Goal: Information Seeking & Learning: Learn about a topic

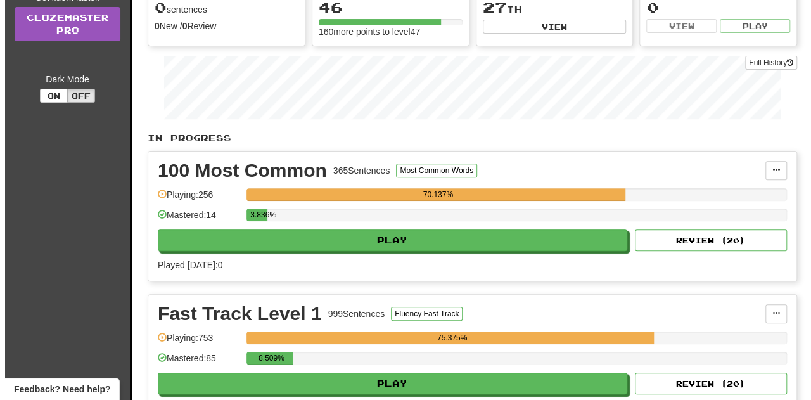
scroll to position [143, 0]
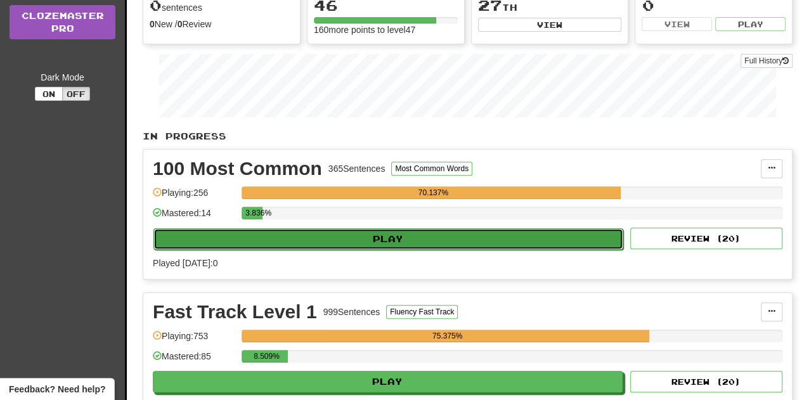
click at [459, 242] on button "Play" at bounding box center [388, 239] width 470 height 22
select select "**"
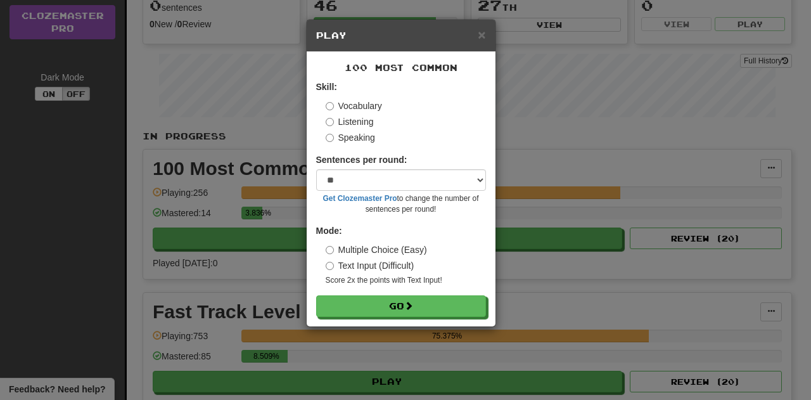
click at [359, 121] on label "Listening" at bounding box center [350, 121] width 48 height 13
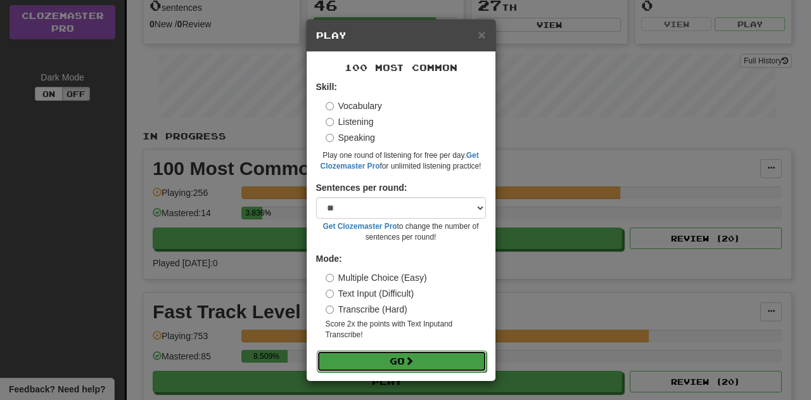
click at [411, 356] on span at bounding box center [409, 360] width 9 height 9
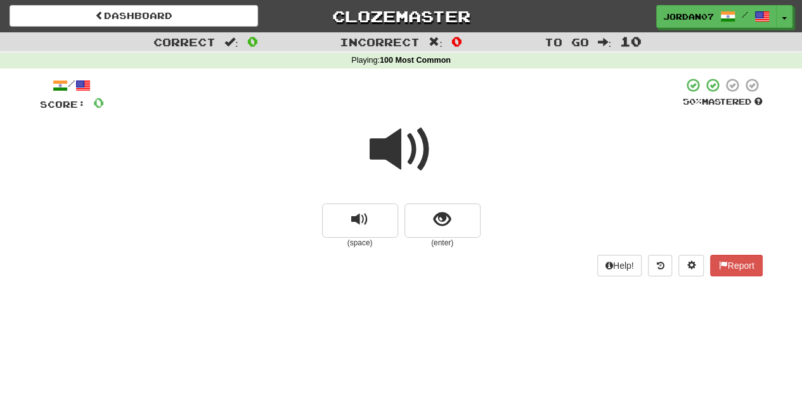
click at [404, 145] on span at bounding box center [401, 149] width 63 height 63
click at [449, 228] on span "show sentence" at bounding box center [442, 219] width 17 height 17
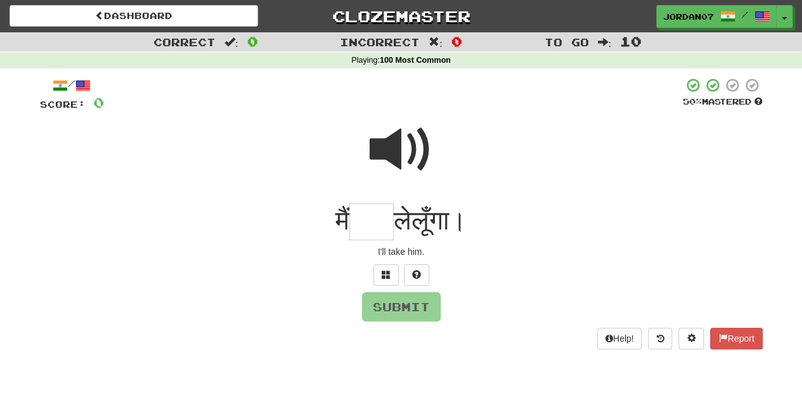
type input "*"
type input "***"
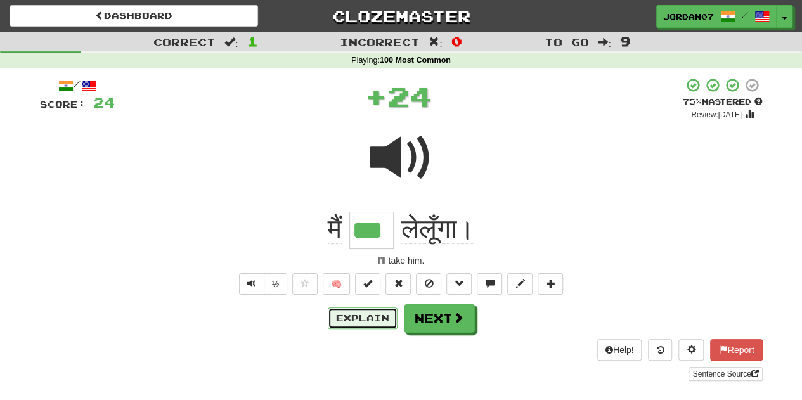
click at [369, 314] on button "Explain" at bounding box center [363, 318] width 70 height 22
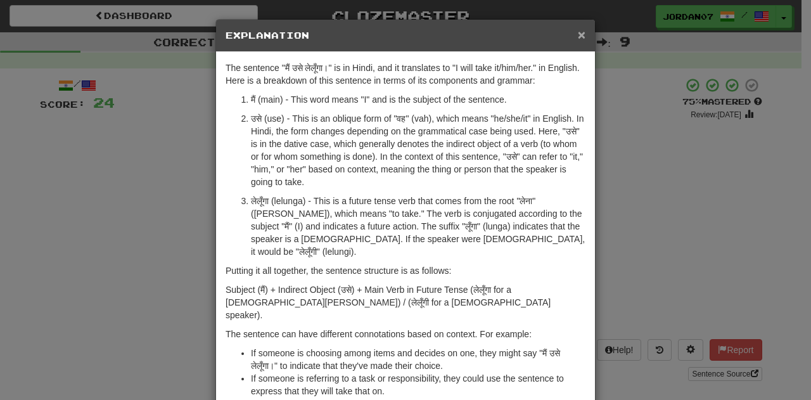
click at [578, 35] on span "×" at bounding box center [582, 34] width 8 height 15
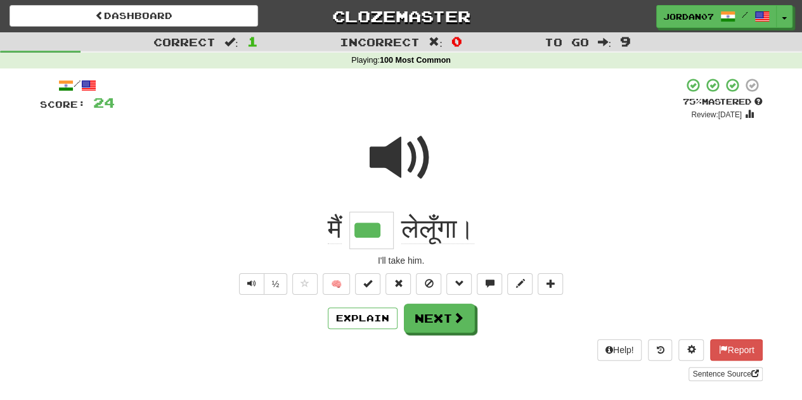
click at [416, 148] on span at bounding box center [401, 157] width 63 height 63
click at [377, 318] on button "Explain" at bounding box center [363, 318] width 70 height 22
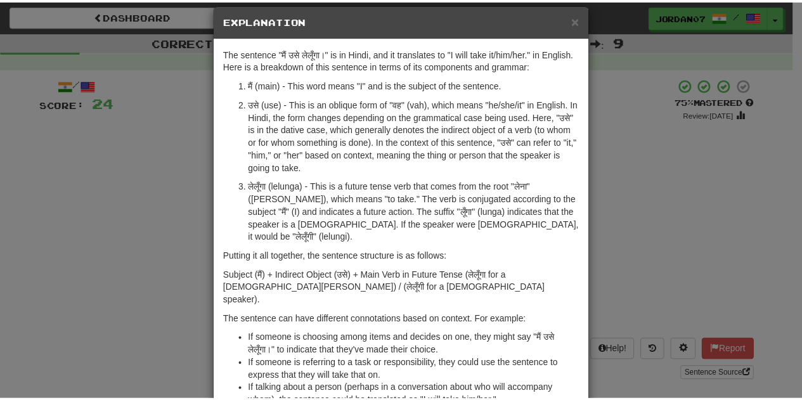
scroll to position [15, 0]
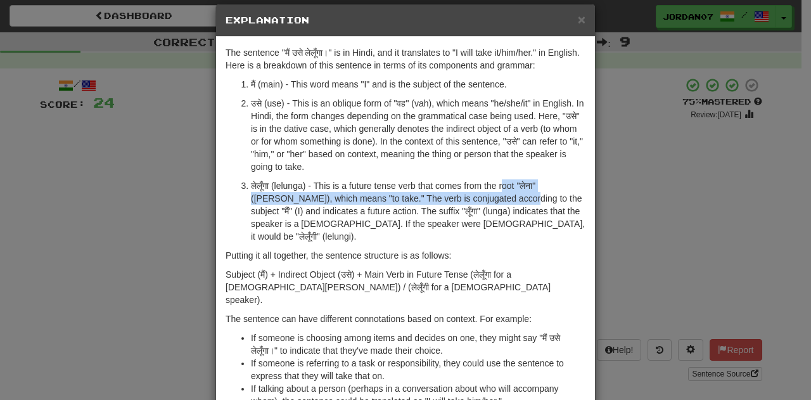
drag, startPoint x: 482, startPoint y: 193, endPoint x: 499, endPoint y: 191, distance: 16.7
click at [499, 191] on p "लेलूँगा (lelunga) - This is a future tense verb that comes from the root "लेना"…" at bounding box center [418, 210] width 335 height 63
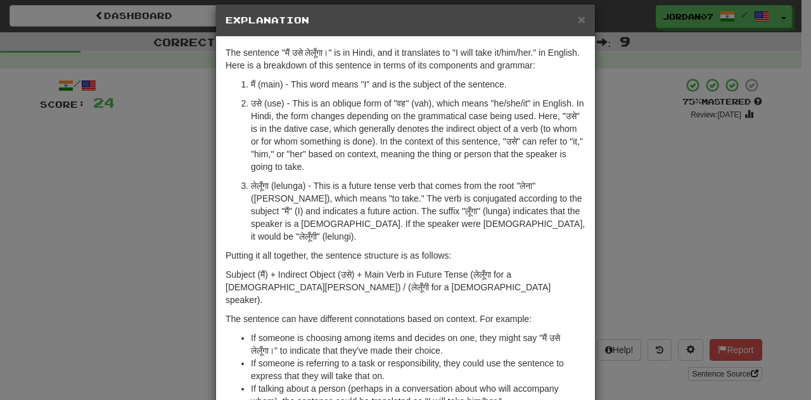
click at [492, 216] on p "लेलूँगा (lelunga) - This is a future tense verb that comes from the root "लेना"…" at bounding box center [418, 210] width 335 height 63
drag, startPoint x: 265, startPoint y: 186, endPoint x: 247, endPoint y: 184, distance: 17.8
click at [251, 184] on p "लेलूँगा (lelunga) - This is a future tense verb that comes from the root "लेना"…" at bounding box center [418, 210] width 335 height 63
copy p "लेलूँगा"
click at [578, 18] on span "×" at bounding box center [582, 19] width 8 height 15
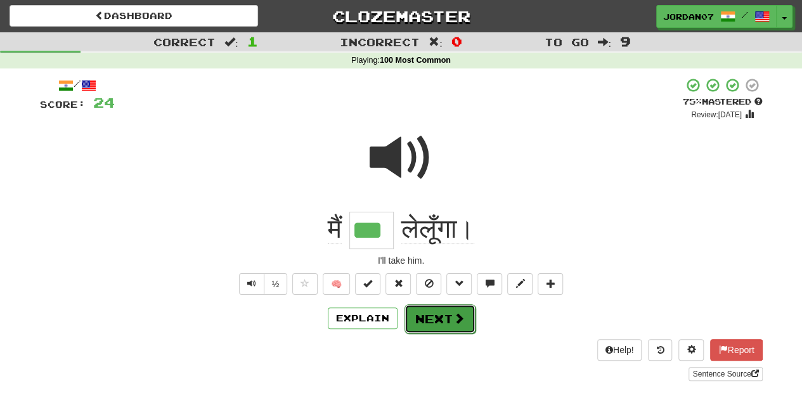
click at [442, 313] on button "Next" at bounding box center [439, 318] width 71 height 29
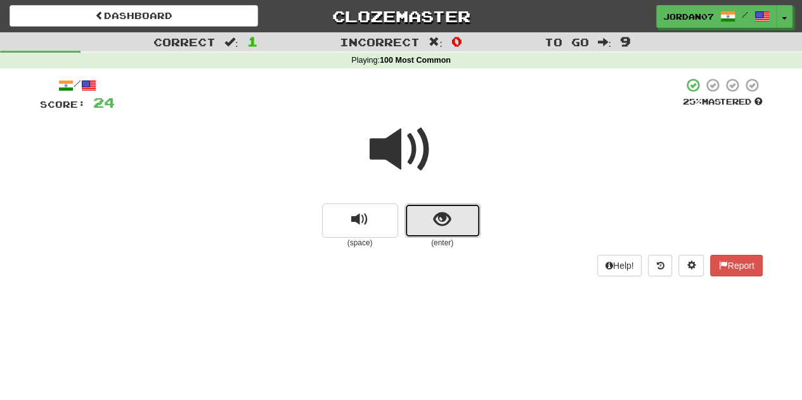
click at [459, 218] on button "show sentence" at bounding box center [442, 220] width 76 height 34
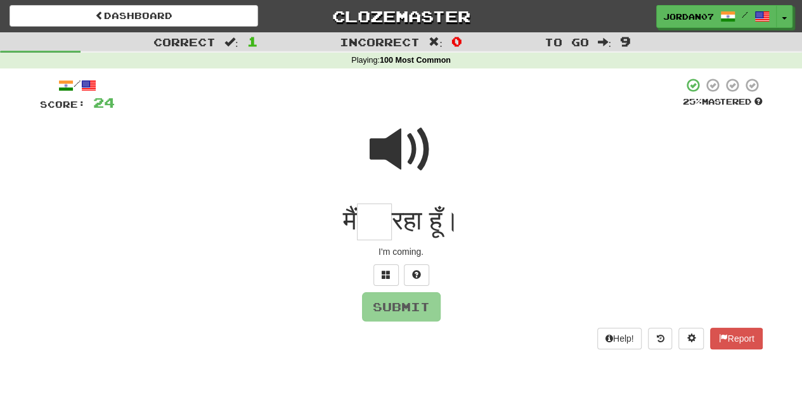
type input "*"
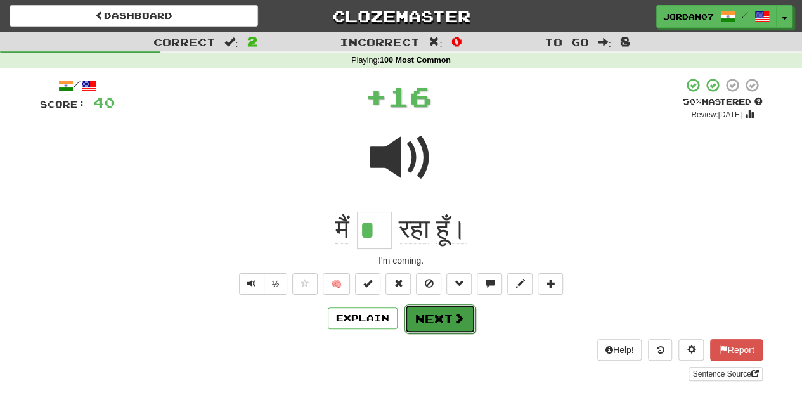
click at [463, 316] on button "Next" at bounding box center [439, 318] width 71 height 29
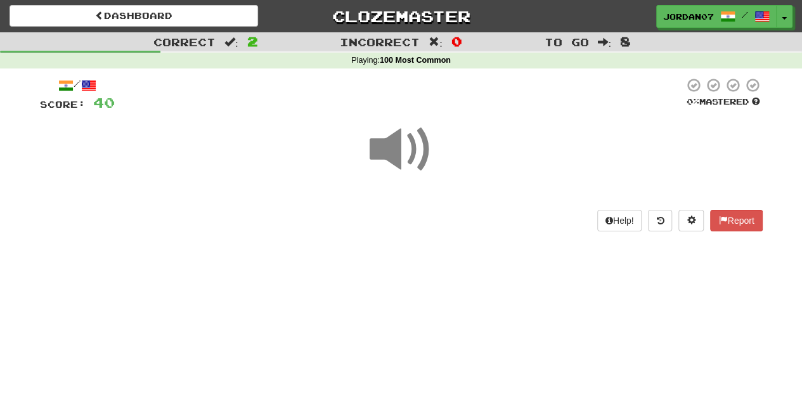
click at [555, 281] on div "Dashboard Clozemaster Jordan07 / Toggle Dropdown Dashboard Leaderboard Activity…" at bounding box center [401, 200] width 802 height 400
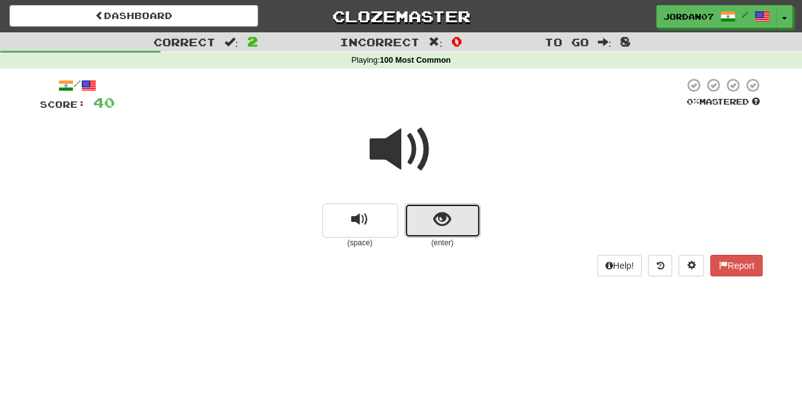
click at [449, 219] on span "show sentence" at bounding box center [442, 219] width 17 height 17
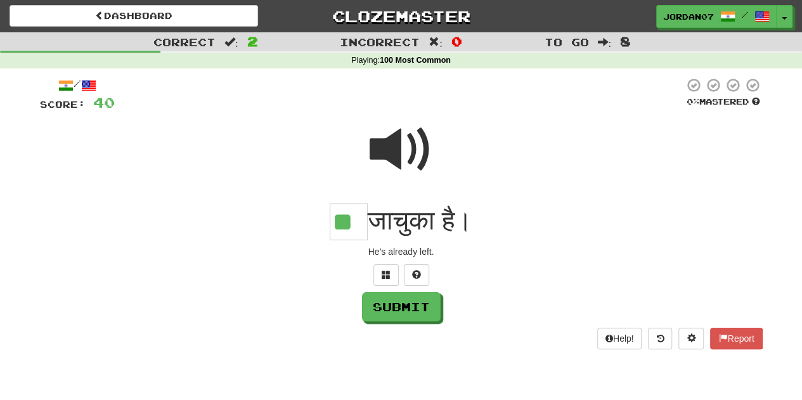
type input "**"
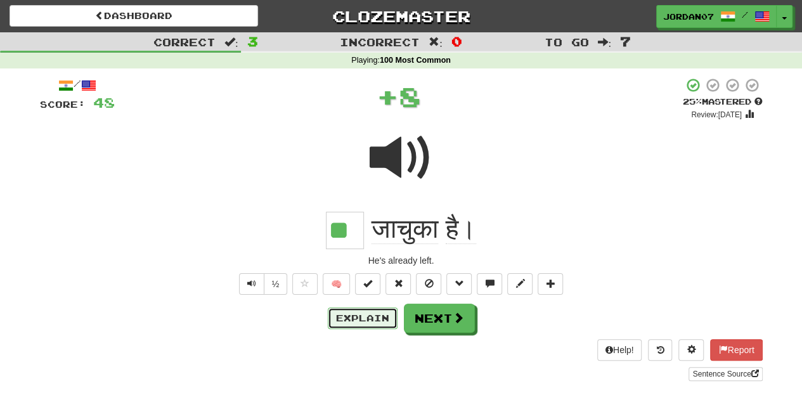
click at [352, 323] on button "Explain" at bounding box center [363, 318] width 70 height 22
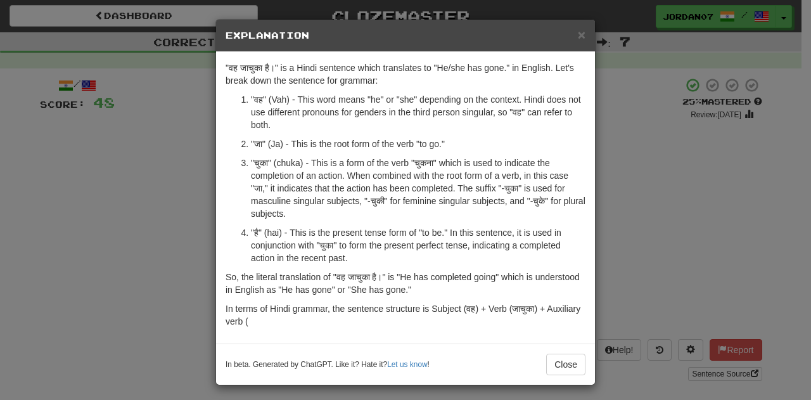
click at [327, 178] on p ""चुका" (chuka) - This is a form of the verb "चुकना" which is used to indicate t…" at bounding box center [418, 188] width 335 height 63
click at [396, 179] on p ""चुका" (chuka) - This is a form of the verb "चुकना" which is used to indicate t…" at bounding box center [418, 188] width 335 height 63
click at [579, 34] on span "×" at bounding box center [582, 34] width 8 height 15
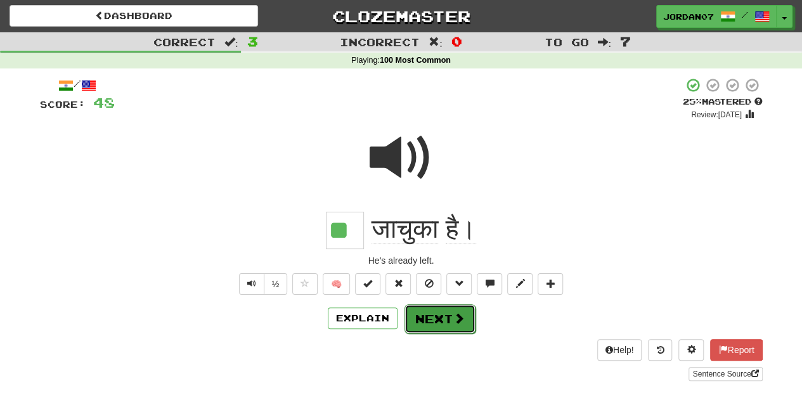
click at [448, 323] on button "Next" at bounding box center [439, 318] width 71 height 29
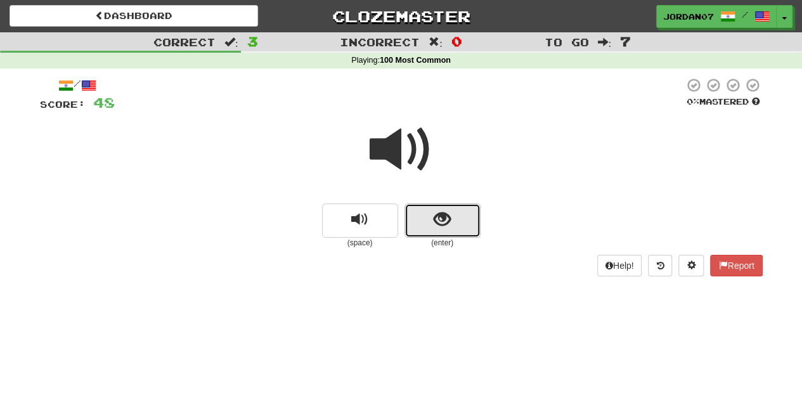
click at [448, 220] on span "show sentence" at bounding box center [442, 219] width 17 height 17
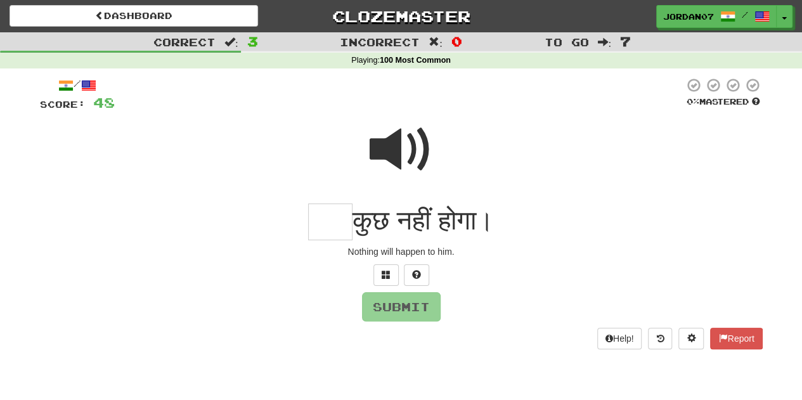
type input "*"
type input "***"
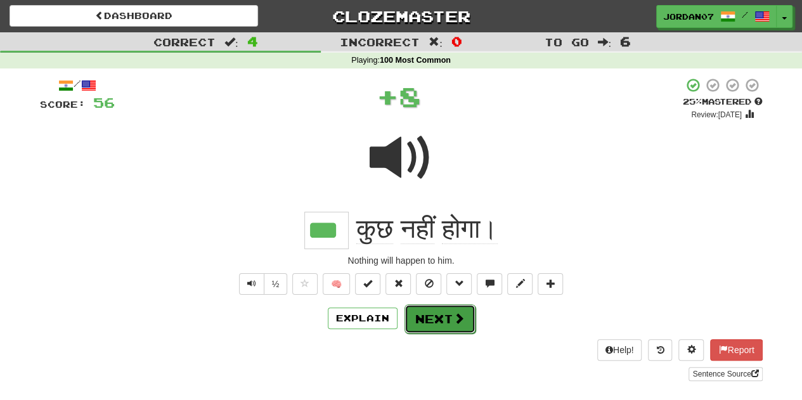
click at [440, 328] on button "Next" at bounding box center [439, 318] width 71 height 29
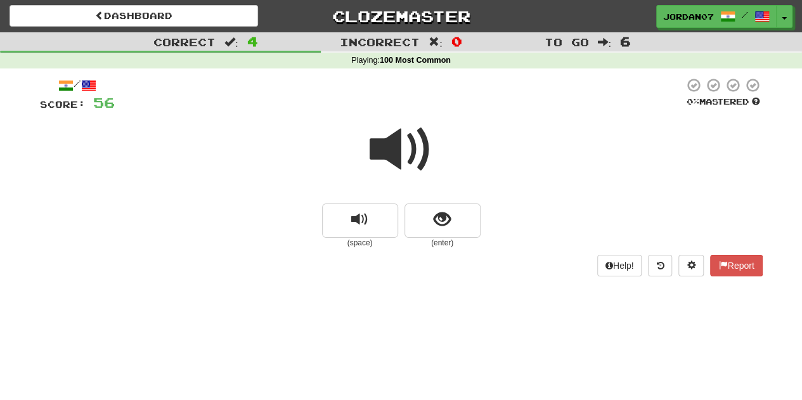
click at [411, 155] on span at bounding box center [401, 149] width 63 height 63
click at [411, 148] on span at bounding box center [401, 149] width 63 height 63
click at [453, 223] on button "show sentence" at bounding box center [442, 220] width 76 height 34
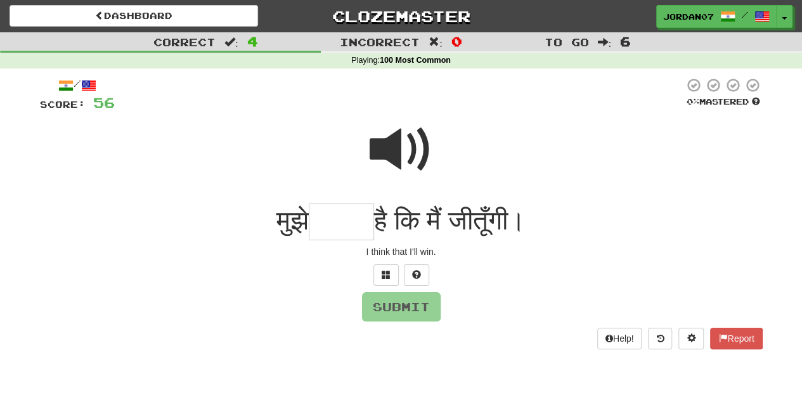
type input "*"
click at [331, 233] on input "*" at bounding box center [341, 221] width 65 height 37
type input "****"
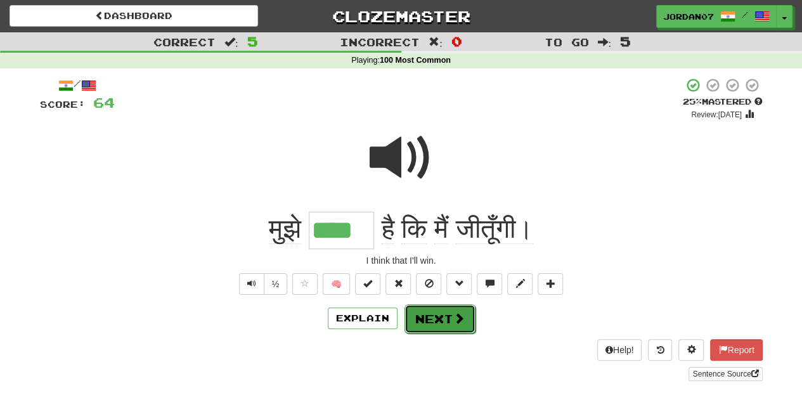
click at [447, 323] on button "Next" at bounding box center [439, 318] width 71 height 29
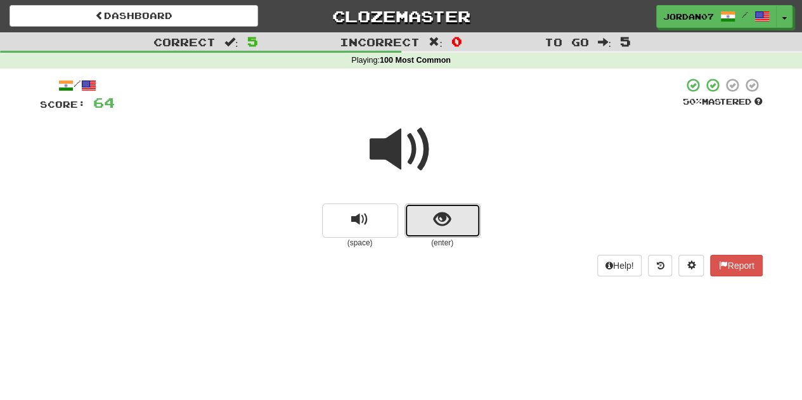
click at [467, 211] on button "show sentence" at bounding box center [442, 220] width 76 height 34
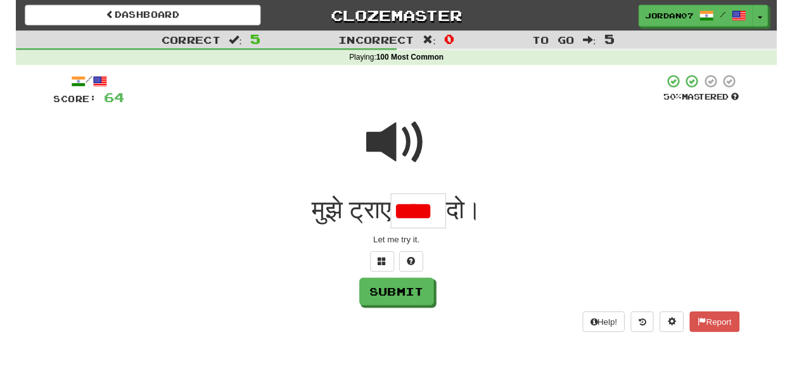
scroll to position [0, 0]
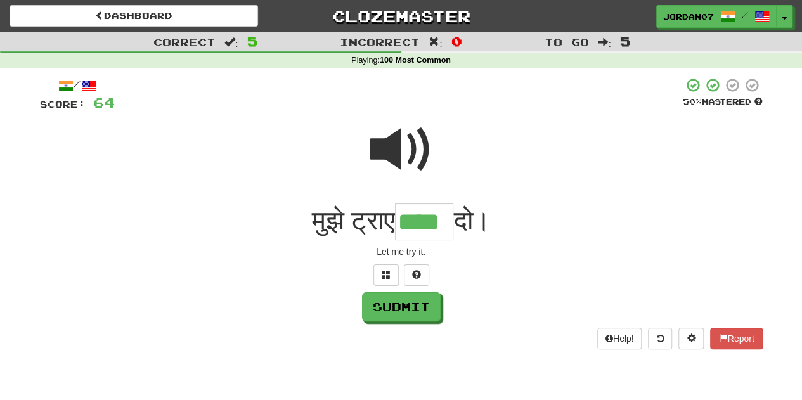
type input "****"
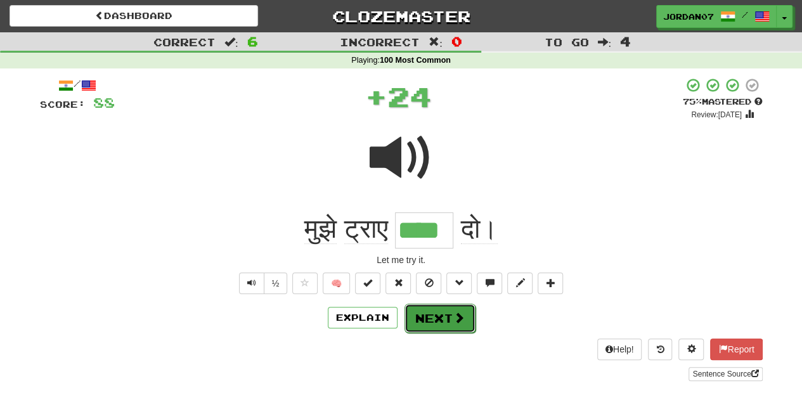
click at [437, 313] on button "Next" at bounding box center [439, 318] width 71 height 29
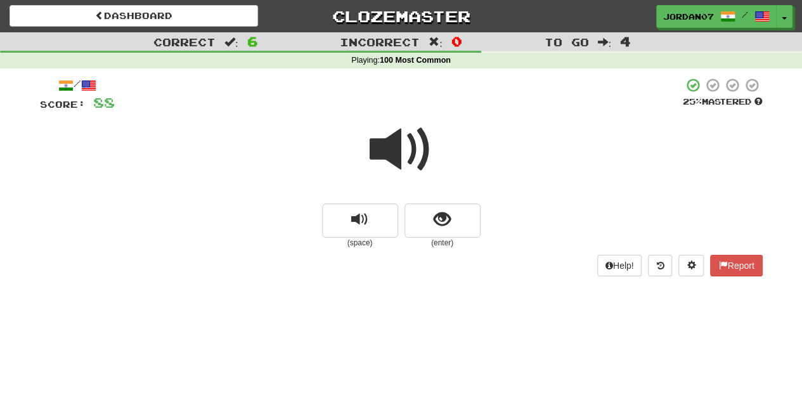
click at [408, 133] on span at bounding box center [401, 149] width 63 height 63
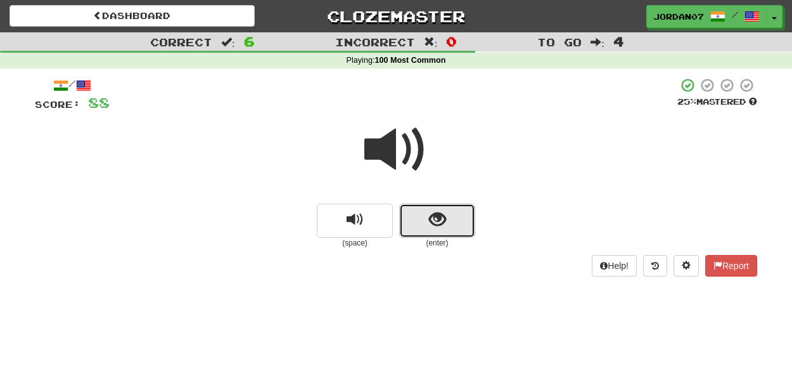
click at [428, 221] on button "show sentence" at bounding box center [437, 220] width 76 height 34
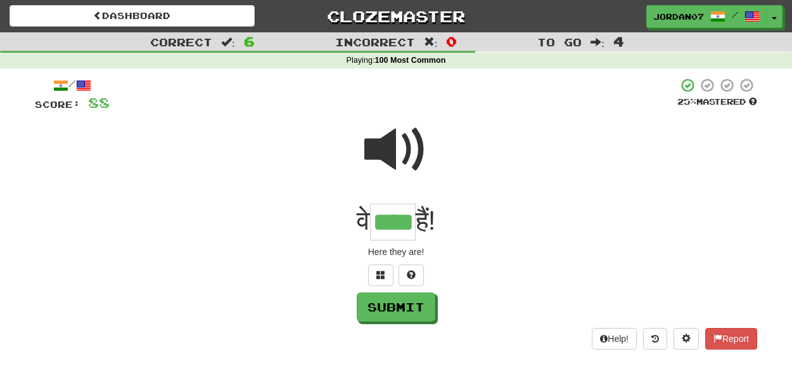
type input "****"
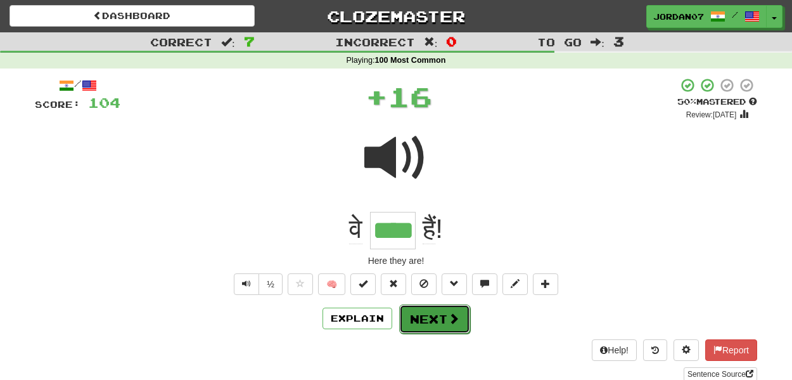
click at [433, 316] on button "Next" at bounding box center [434, 318] width 71 height 29
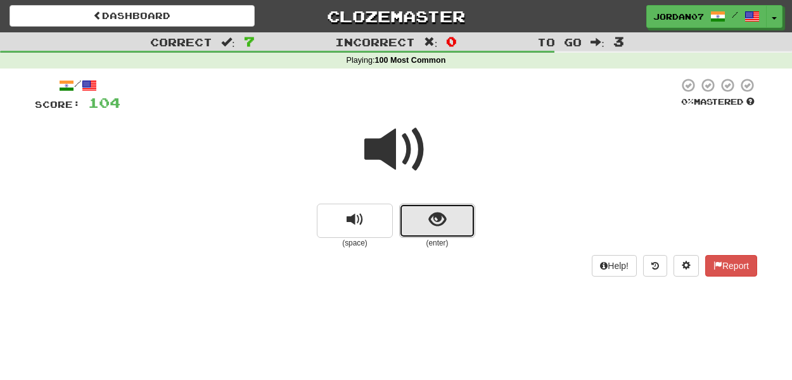
click at [442, 219] on span "show sentence" at bounding box center [437, 219] width 17 height 17
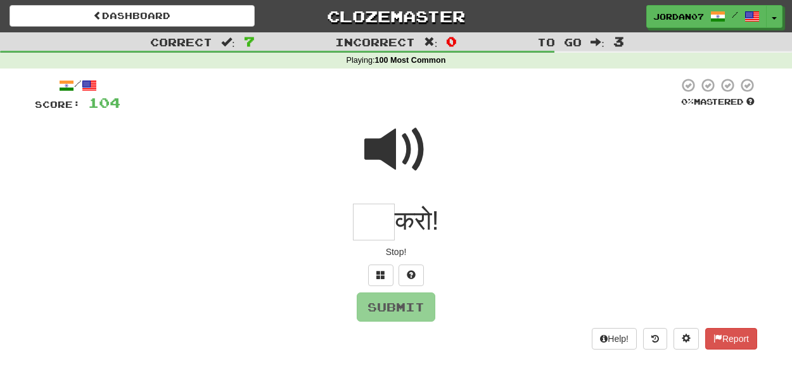
type input "*"
type input "**"
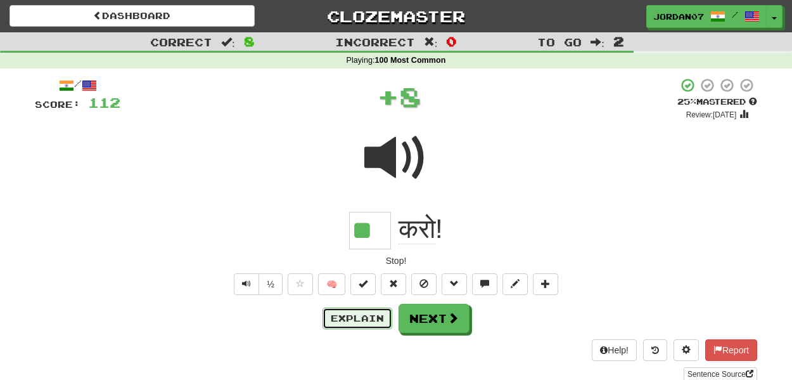
click at [358, 313] on button "Explain" at bounding box center [358, 318] width 70 height 22
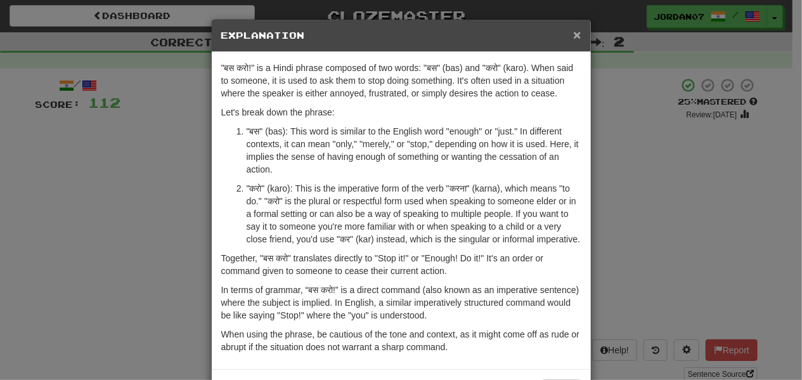
click at [573, 32] on span "×" at bounding box center [577, 34] width 8 height 15
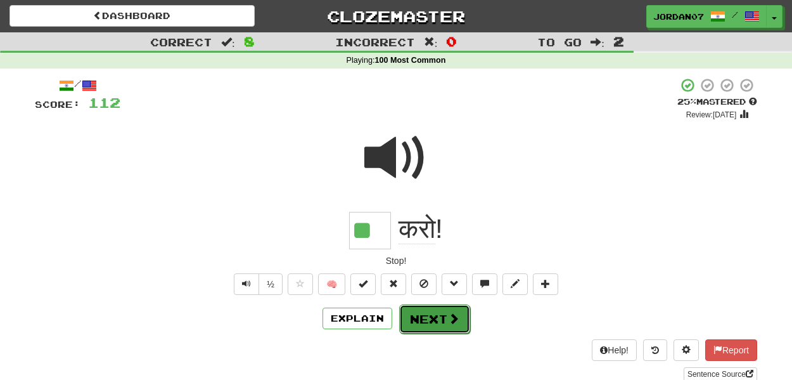
click at [434, 323] on button "Next" at bounding box center [434, 318] width 71 height 29
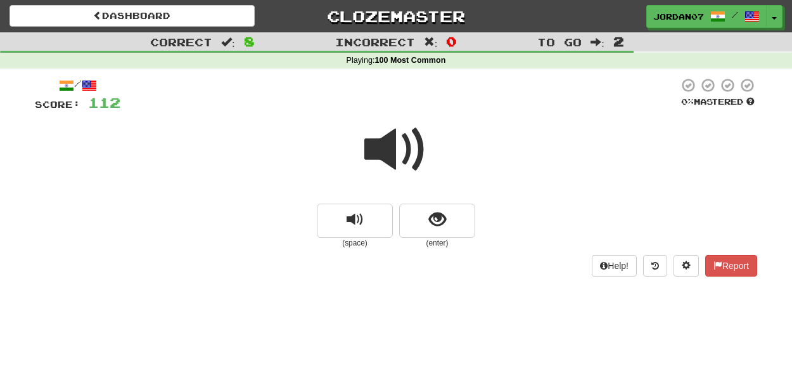
click at [410, 147] on span at bounding box center [395, 149] width 63 height 63
click at [441, 217] on span "show sentence" at bounding box center [437, 219] width 17 height 17
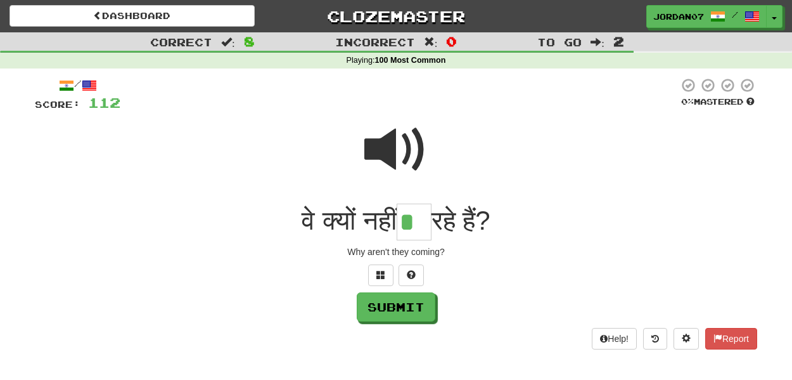
type input "*"
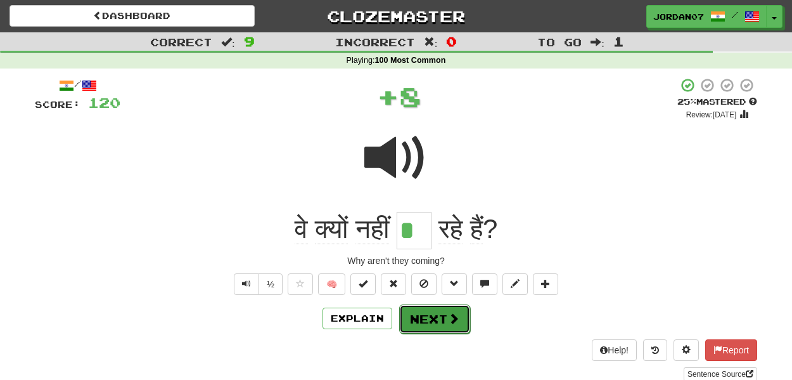
click at [445, 323] on button "Next" at bounding box center [434, 318] width 71 height 29
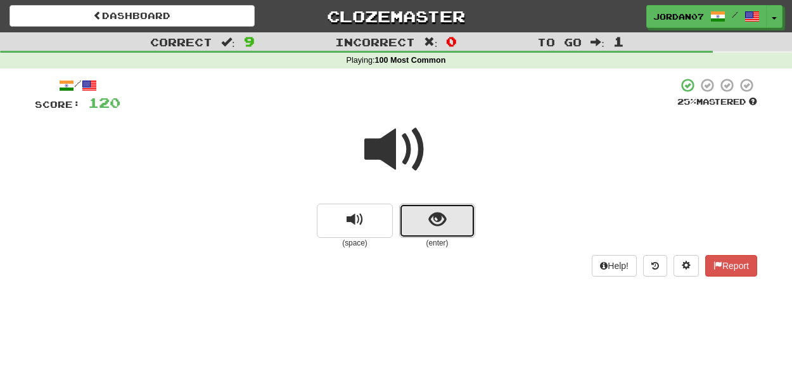
click at [455, 219] on button "show sentence" at bounding box center [437, 220] width 76 height 34
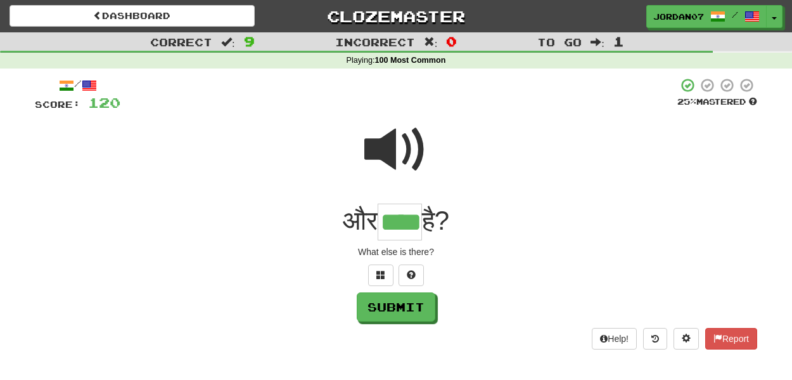
type input "****"
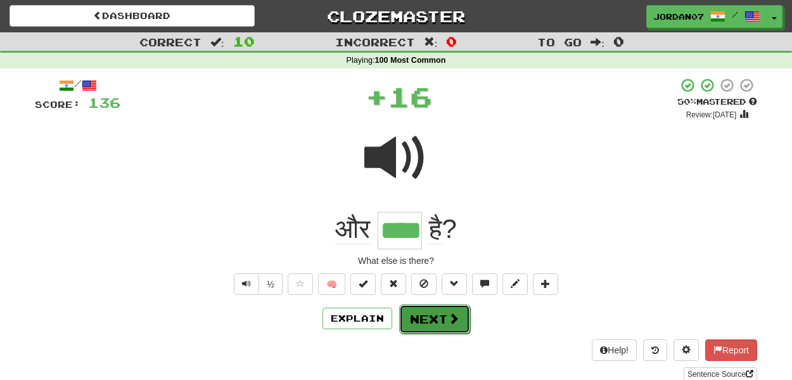
click at [451, 326] on button "Next" at bounding box center [434, 318] width 71 height 29
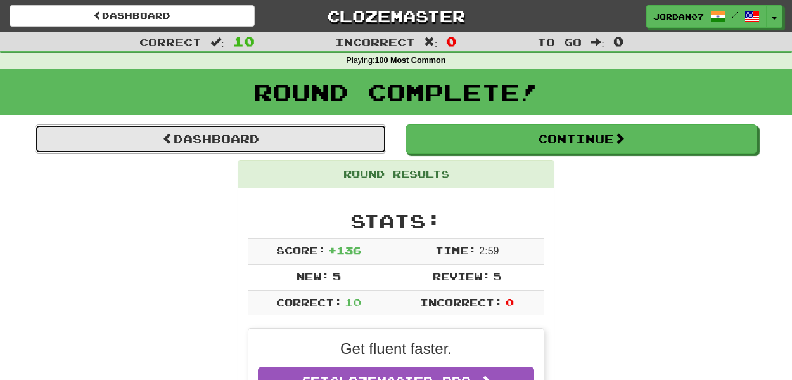
click at [319, 140] on link "Dashboard" at bounding box center [211, 138] width 352 height 29
